Goal: Transaction & Acquisition: Register for event/course

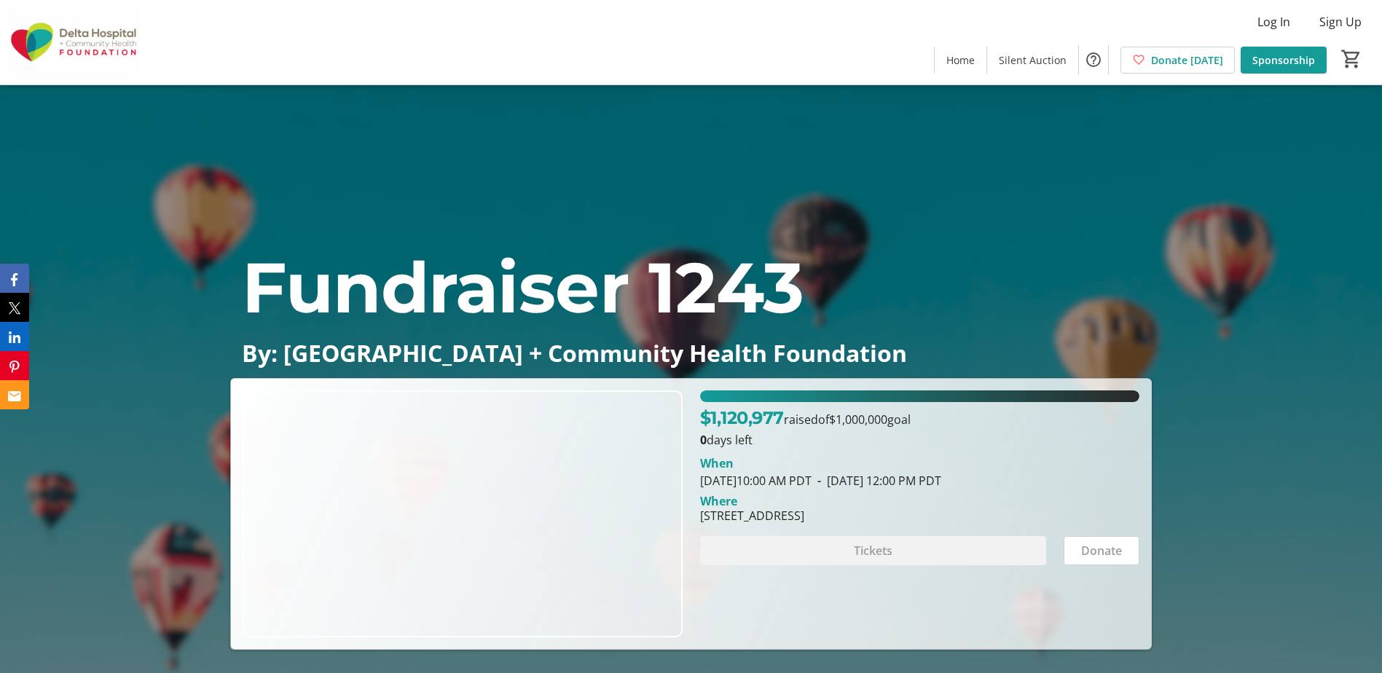
drag, startPoint x: 951, startPoint y: 569, endPoint x: 951, endPoint y: 555, distance: 13.9
click at [951, 566] on div "$1,120,977 raised of $1,000,000 goal 0 days left When [DATE] 10:00 AM PDT - [DA…" at bounding box center [919, 513] width 457 height 247
click at [951, 554] on div "Tickets" at bounding box center [873, 550] width 346 height 29
